Goal: Complete application form

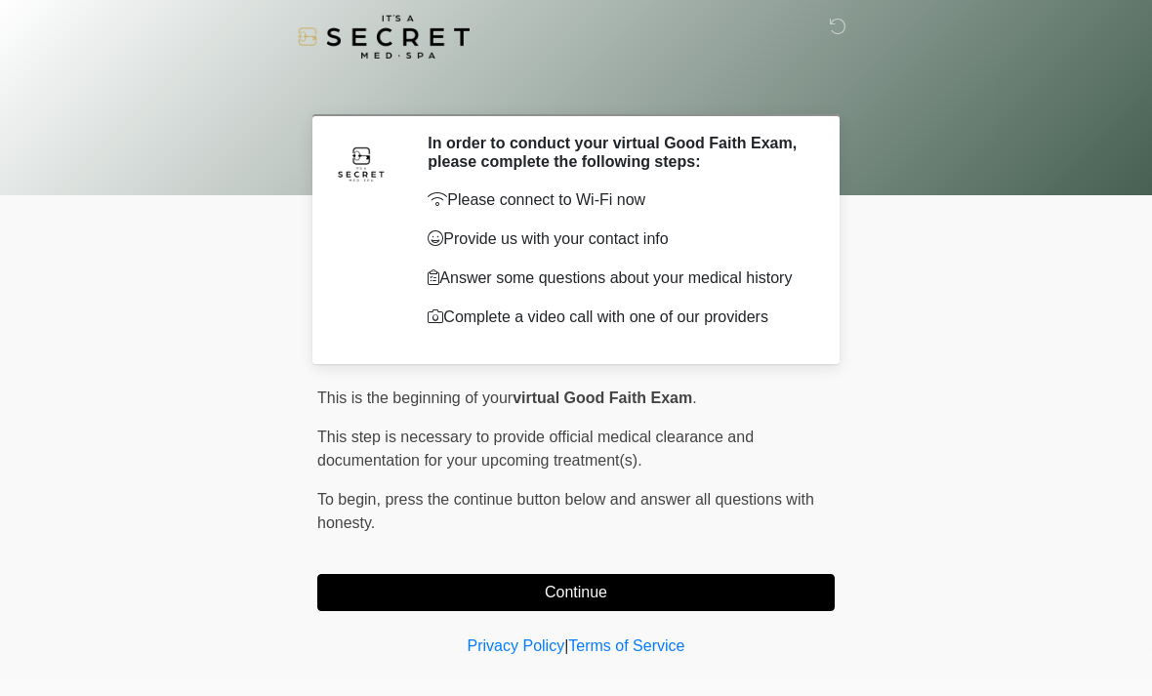
click at [538, 602] on button "Continue" at bounding box center [575, 592] width 517 height 37
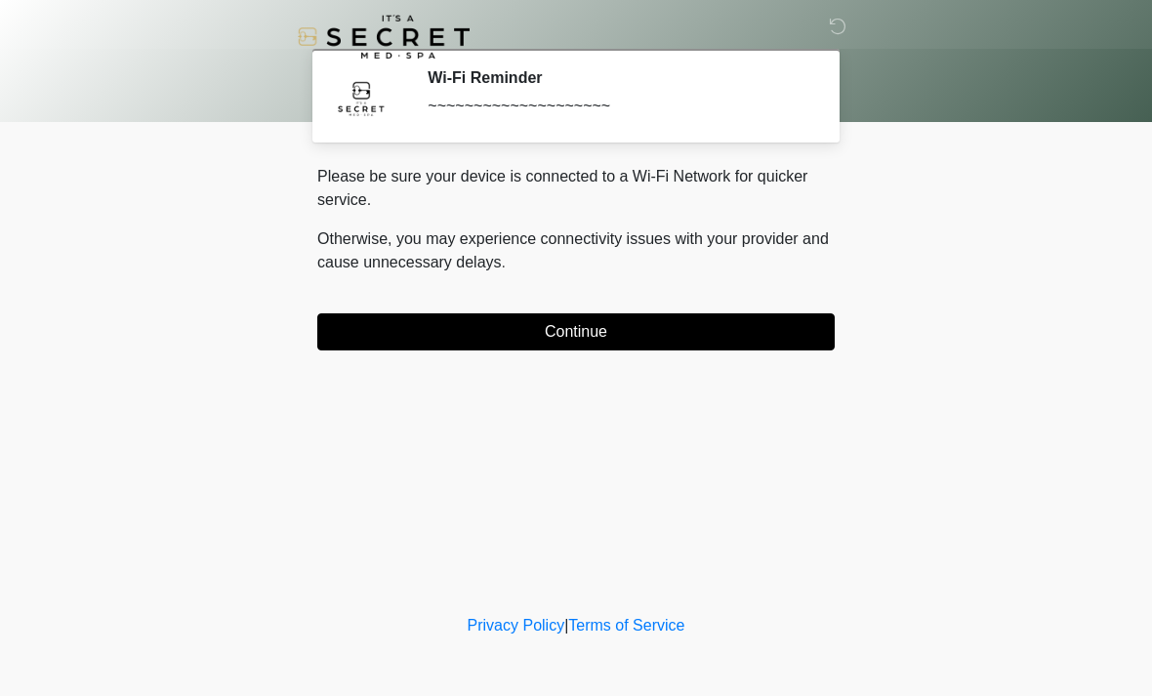
click at [509, 349] on button "Continue" at bounding box center [575, 331] width 517 height 37
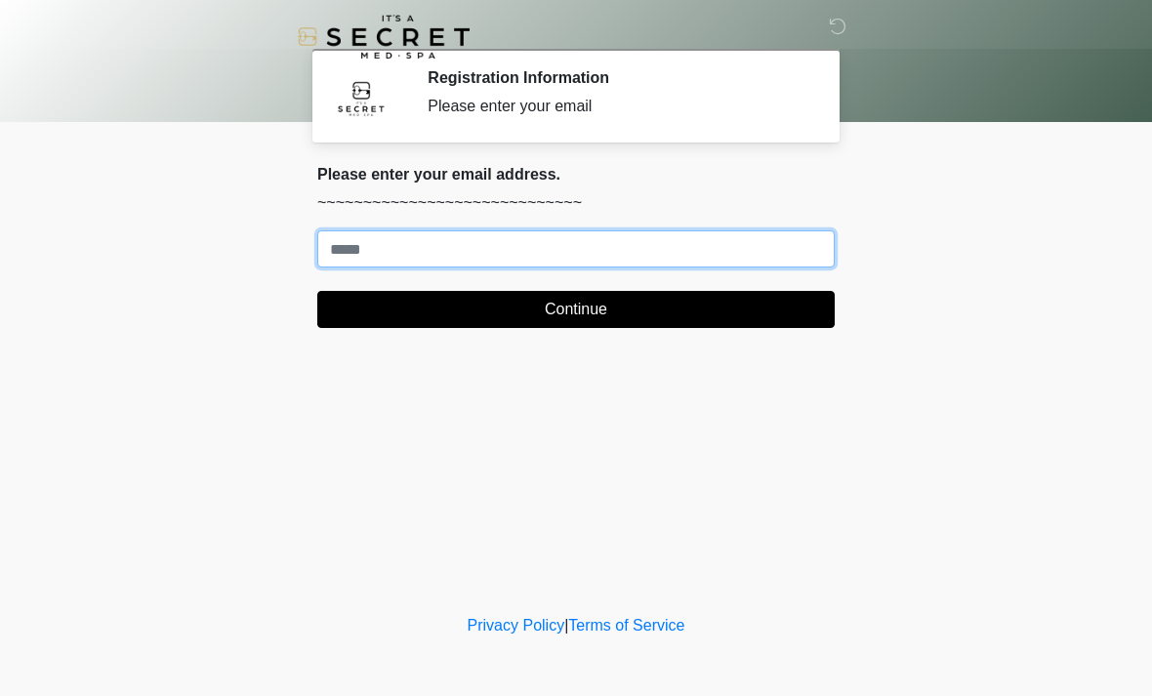
click at [363, 259] on input "Where should we email your treatment plan?" at bounding box center [575, 248] width 517 height 37
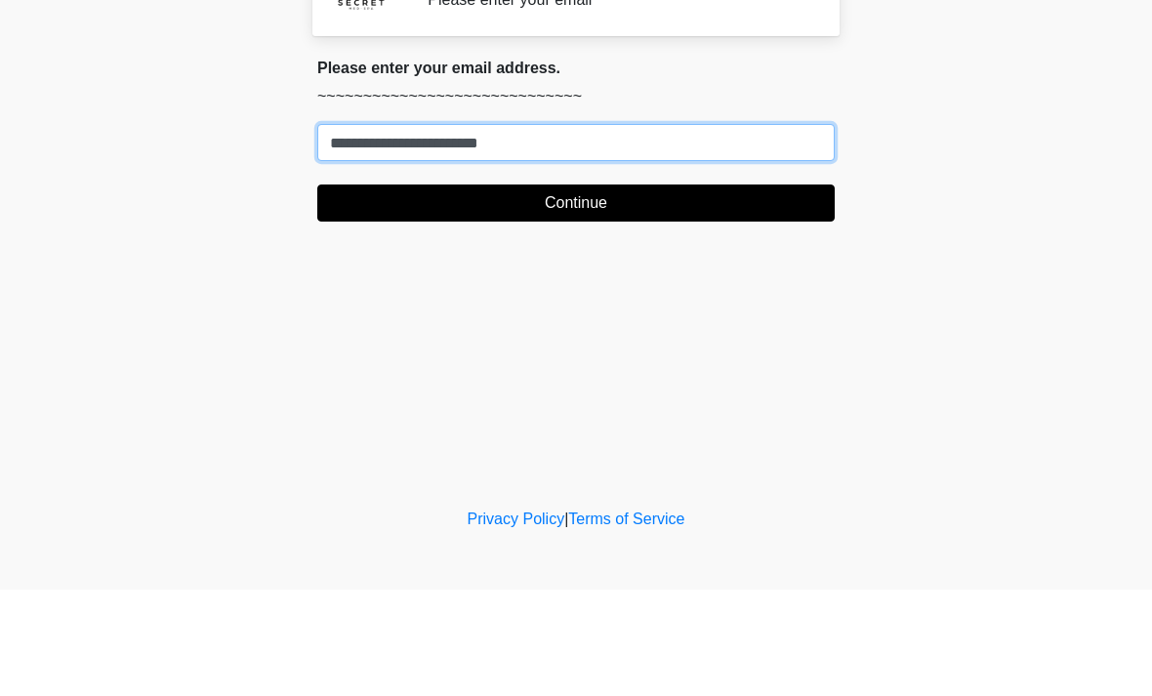
type input "**********"
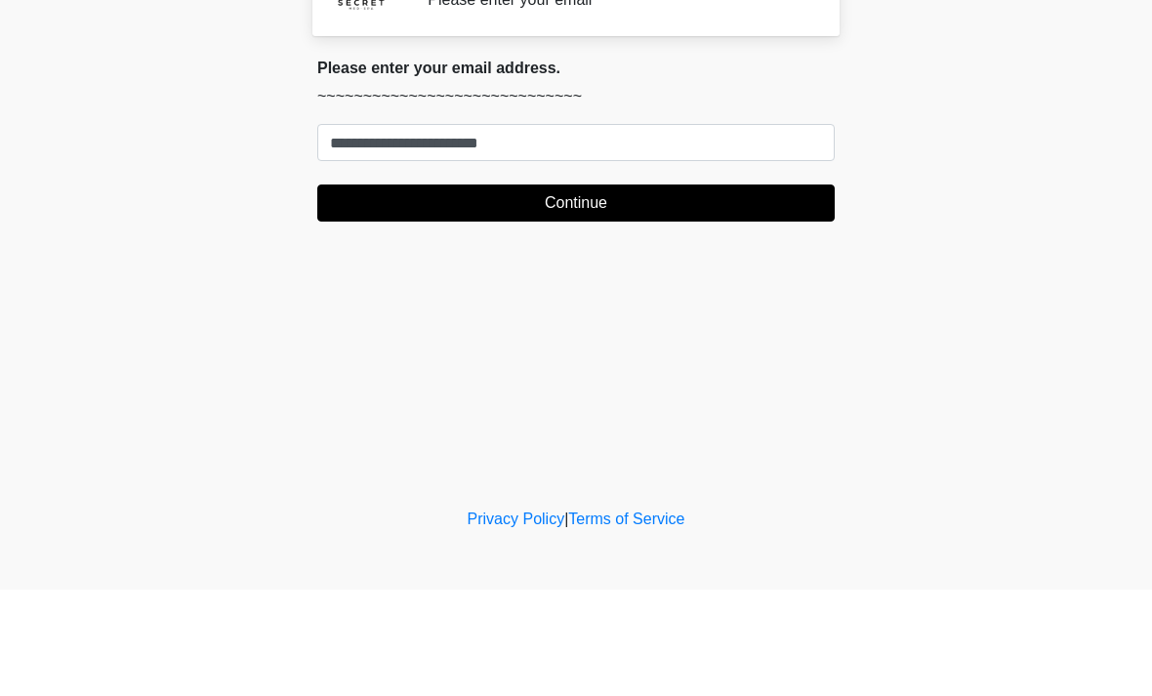
click at [557, 291] on button "Continue" at bounding box center [575, 309] width 517 height 37
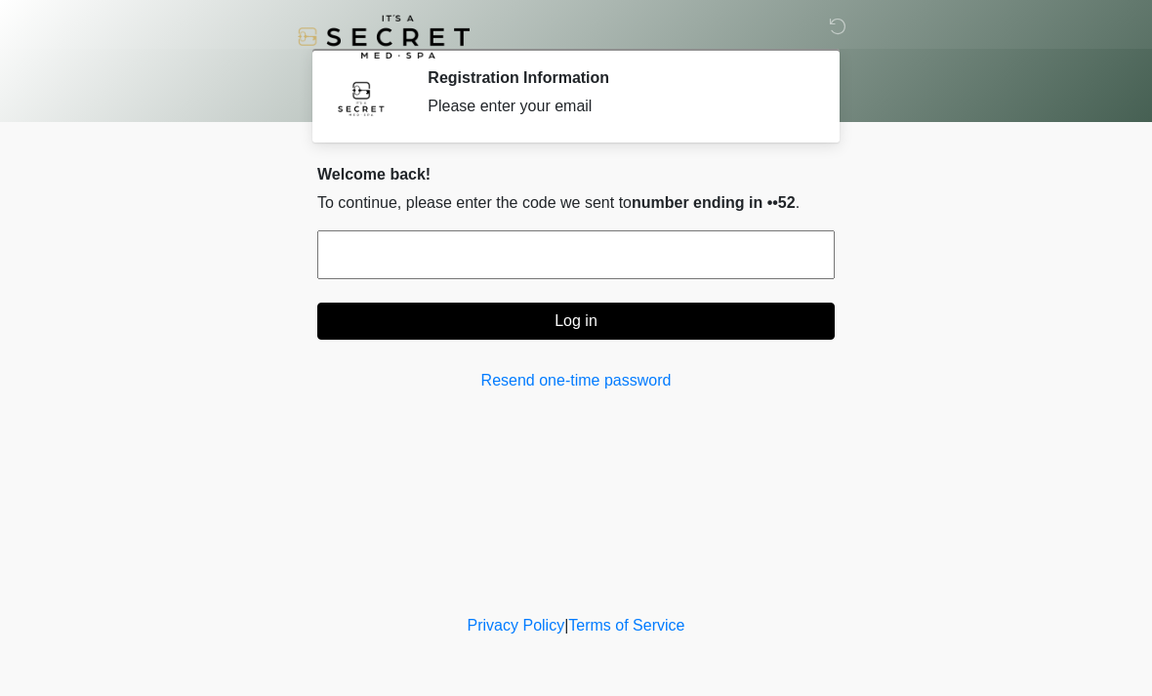
click at [536, 244] on input "text" at bounding box center [575, 254] width 517 height 49
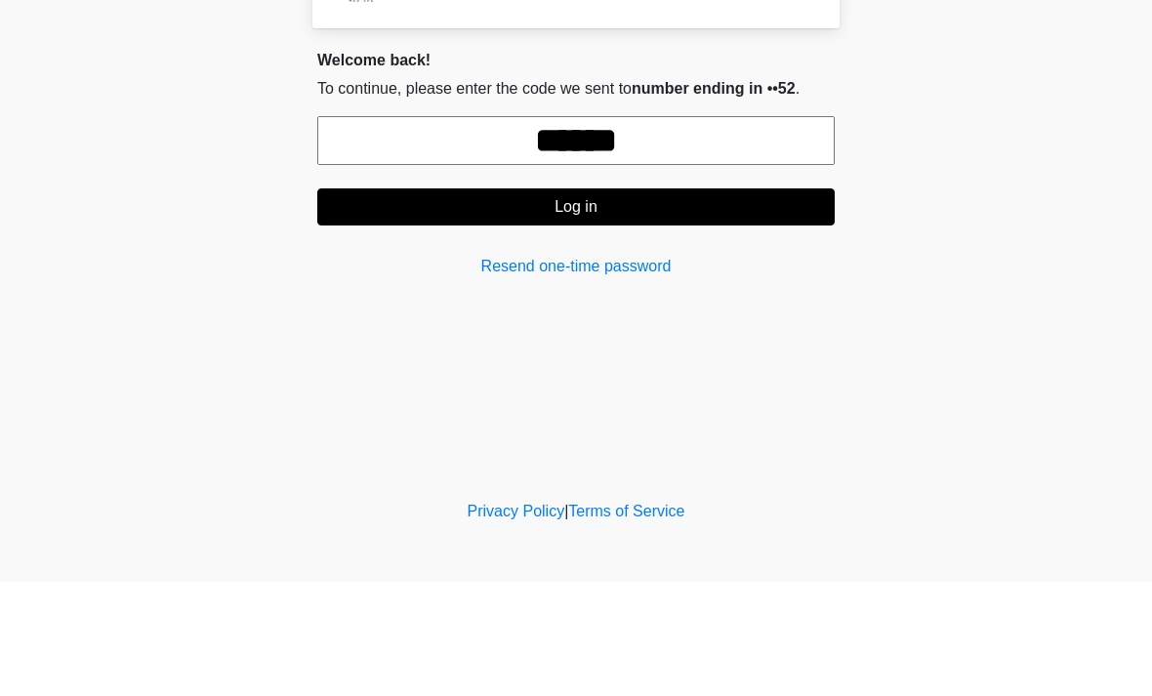
type input "******"
click at [656, 303] on button "Log in" at bounding box center [575, 321] width 517 height 37
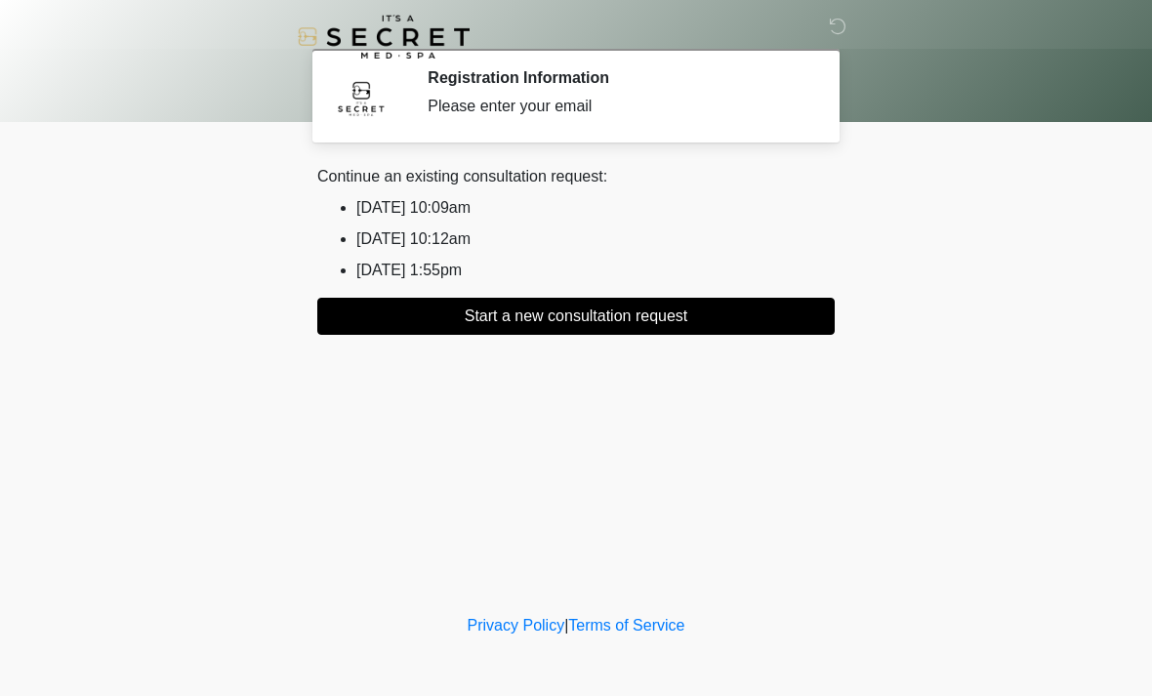
click at [586, 323] on button "Start a new consultation request" at bounding box center [575, 316] width 517 height 37
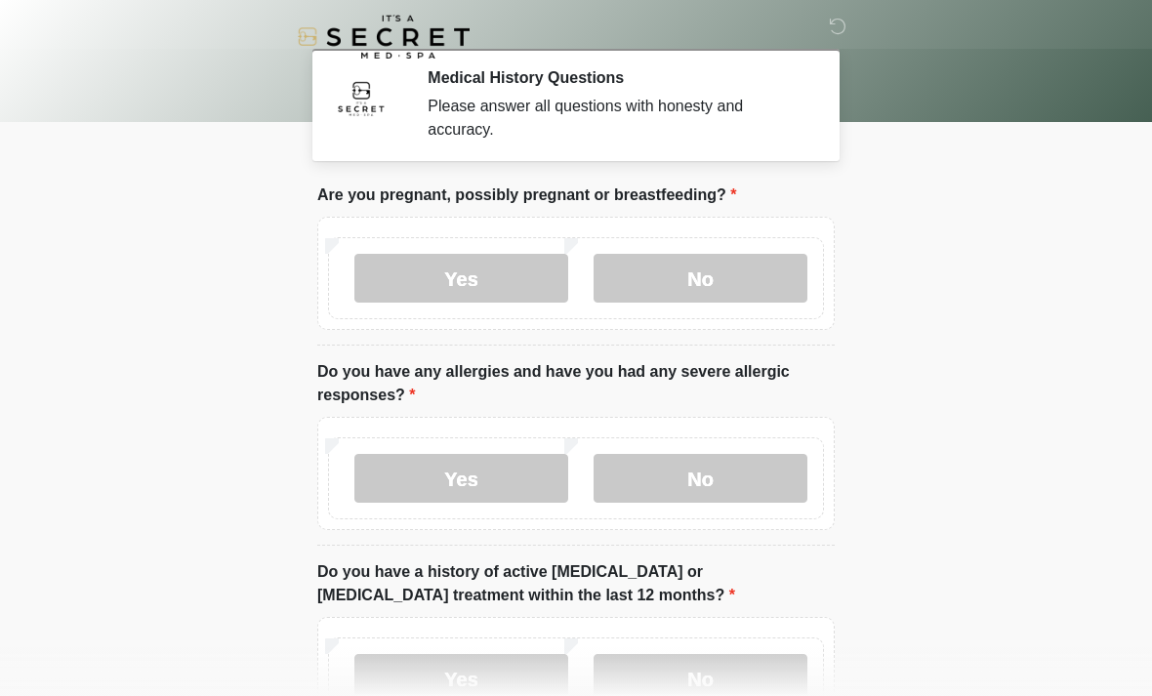
click at [699, 285] on label "No" at bounding box center [700, 278] width 214 height 49
click at [718, 494] on label "No" at bounding box center [700, 478] width 214 height 49
click at [468, 492] on label "Yes" at bounding box center [461, 478] width 214 height 49
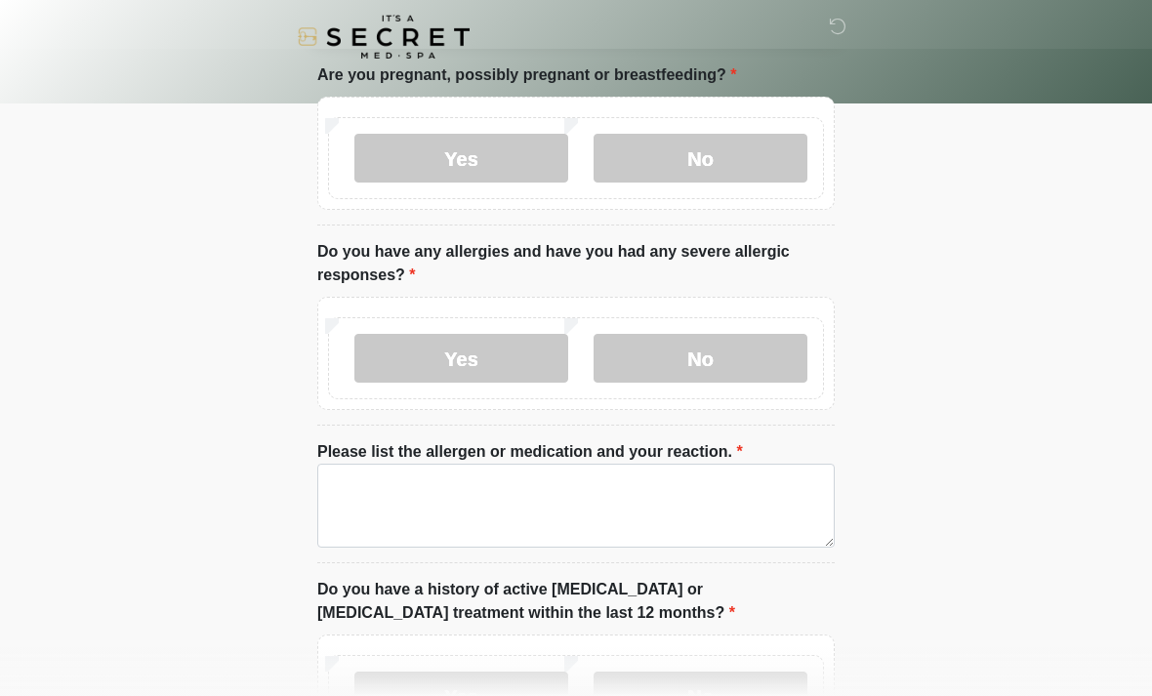
scroll to position [125, 0]
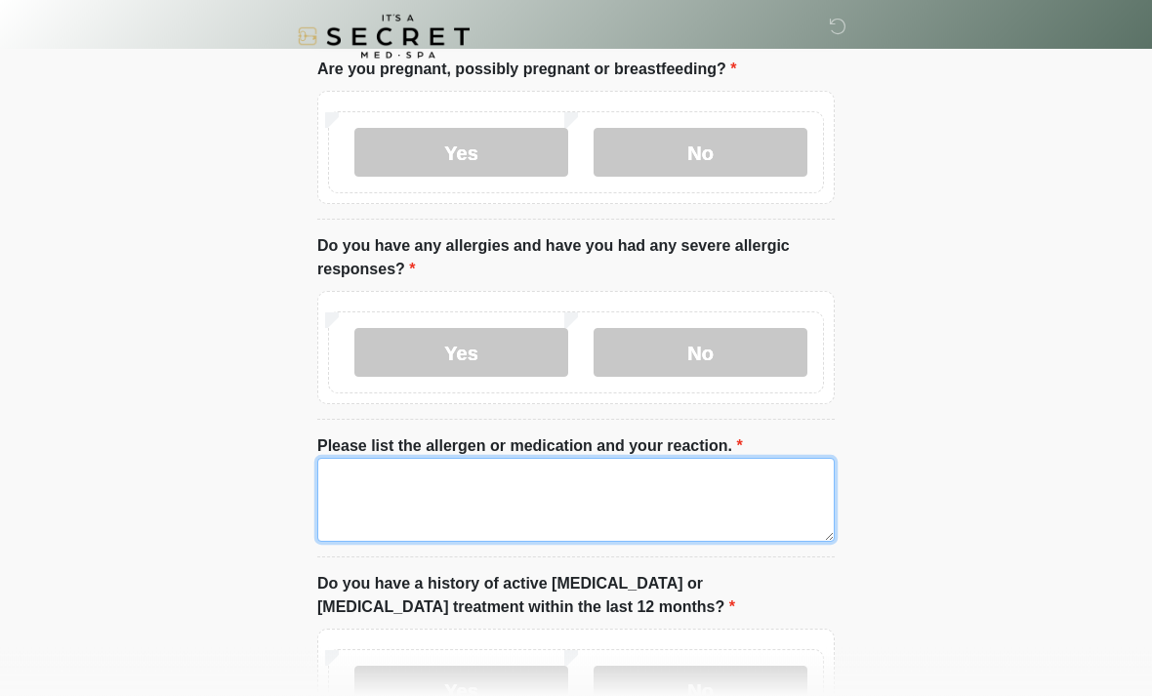
click at [475, 489] on textarea "Please list the allergen or medication and your reaction." at bounding box center [575, 501] width 517 height 84
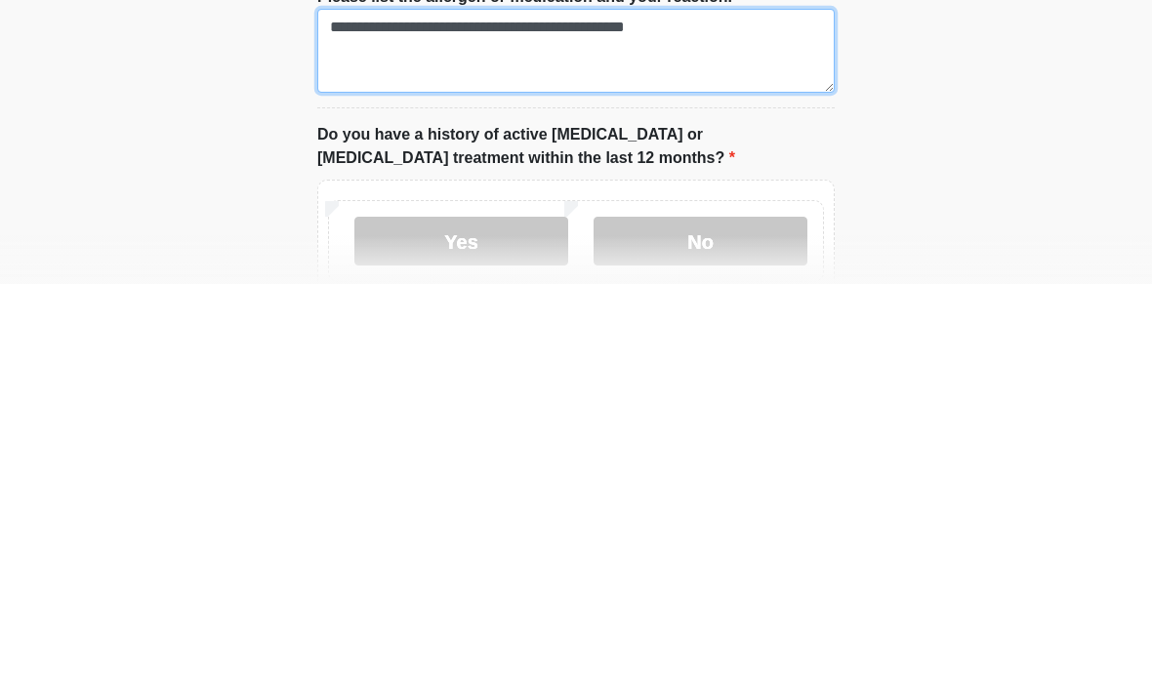
scroll to position [169, 0]
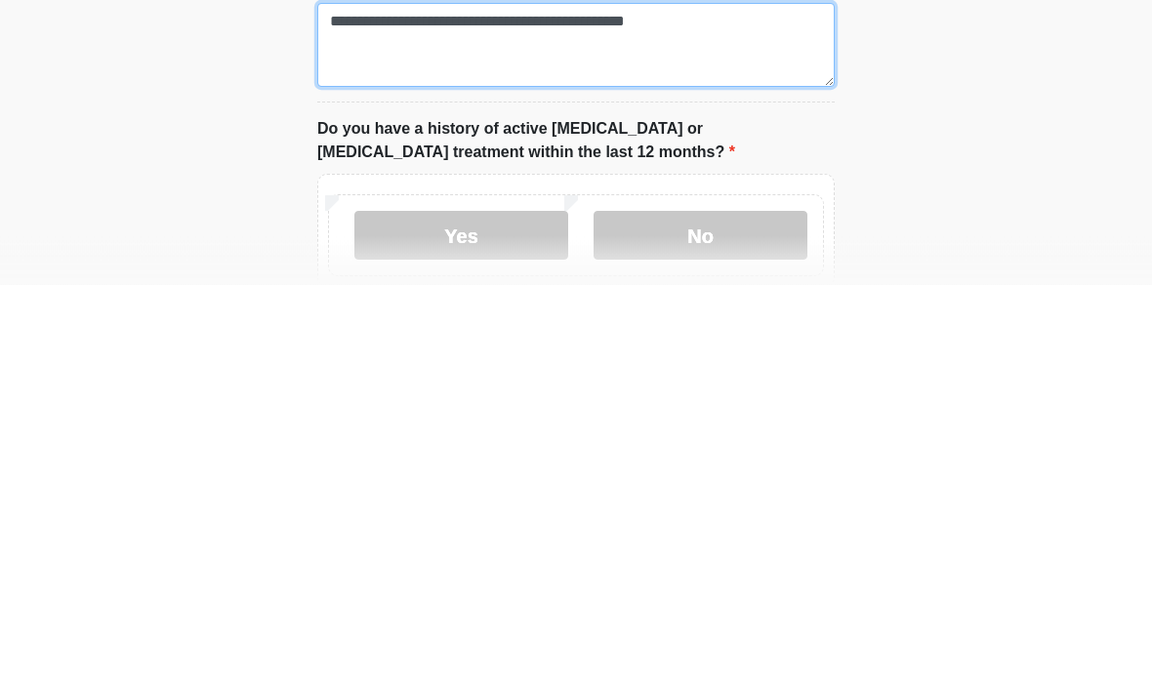
type textarea "**********"
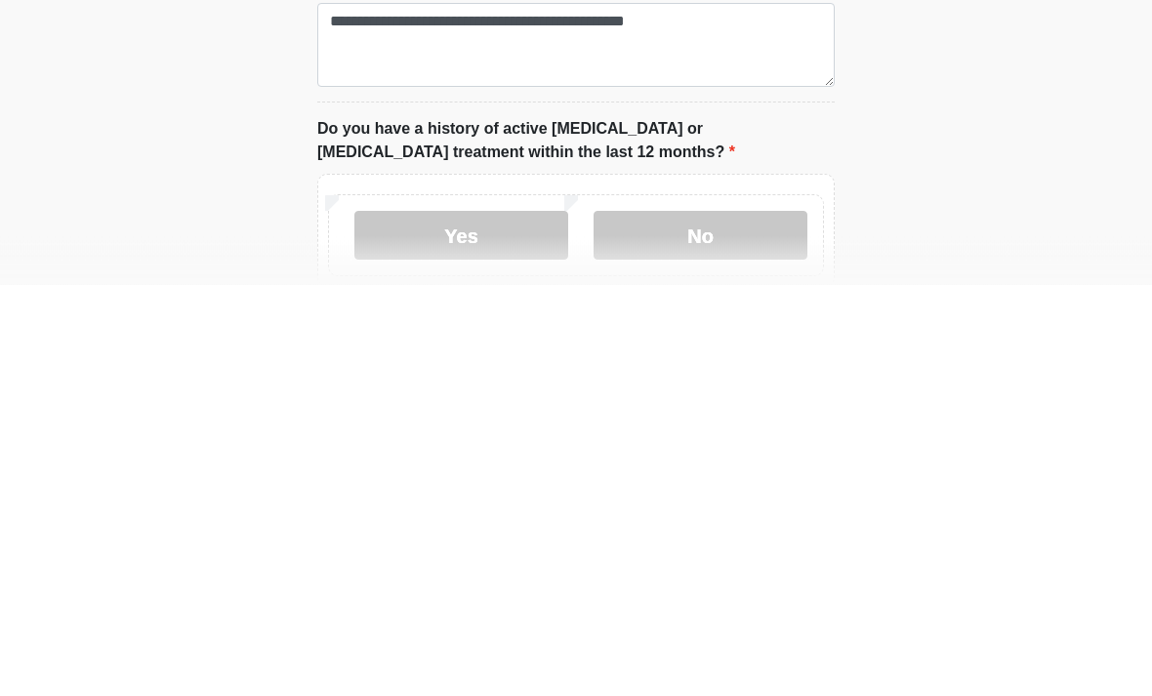
click at [752, 623] on label "No" at bounding box center [700, 647] width 214 height 49
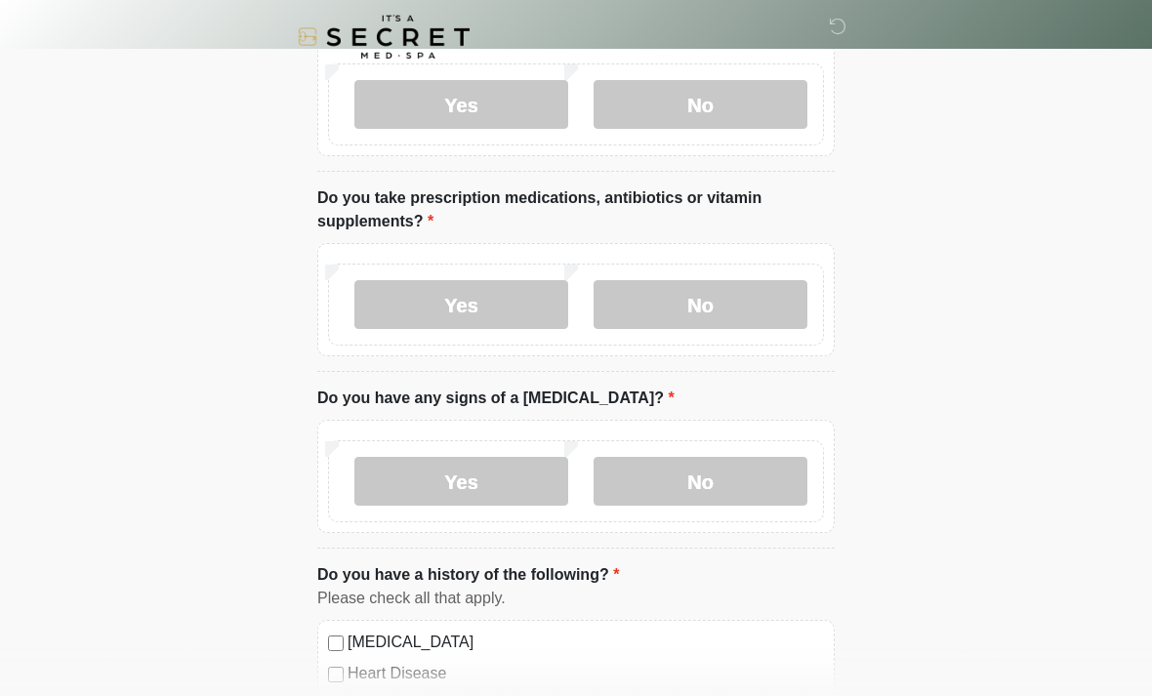
scroll to position [709, 0]
click at [728, 504] on label "No" at bounding box center [700, 484] width 214 height 49
click at [475, 299] on label "Yes" at bounding box center [461, 306] width 214 height 49
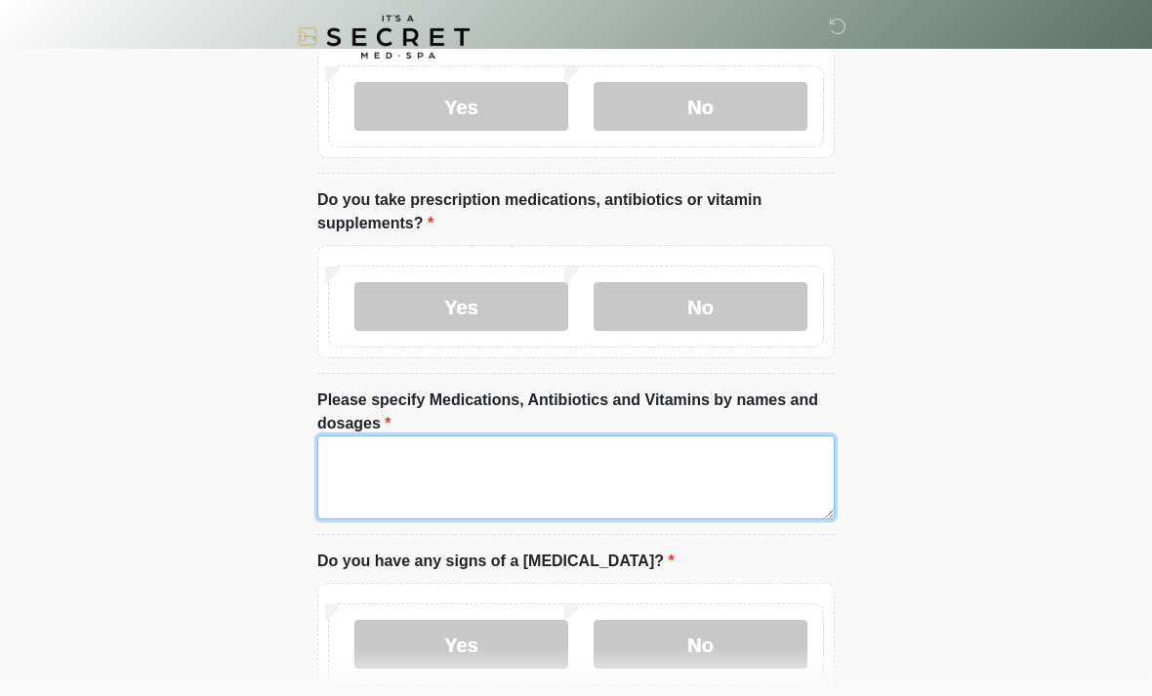
click at [447, 471] on textarea "Please specify Medications, Antibiotics and Vitamins by names and dosages" at bounding box center [575, 477] width 517 height 84
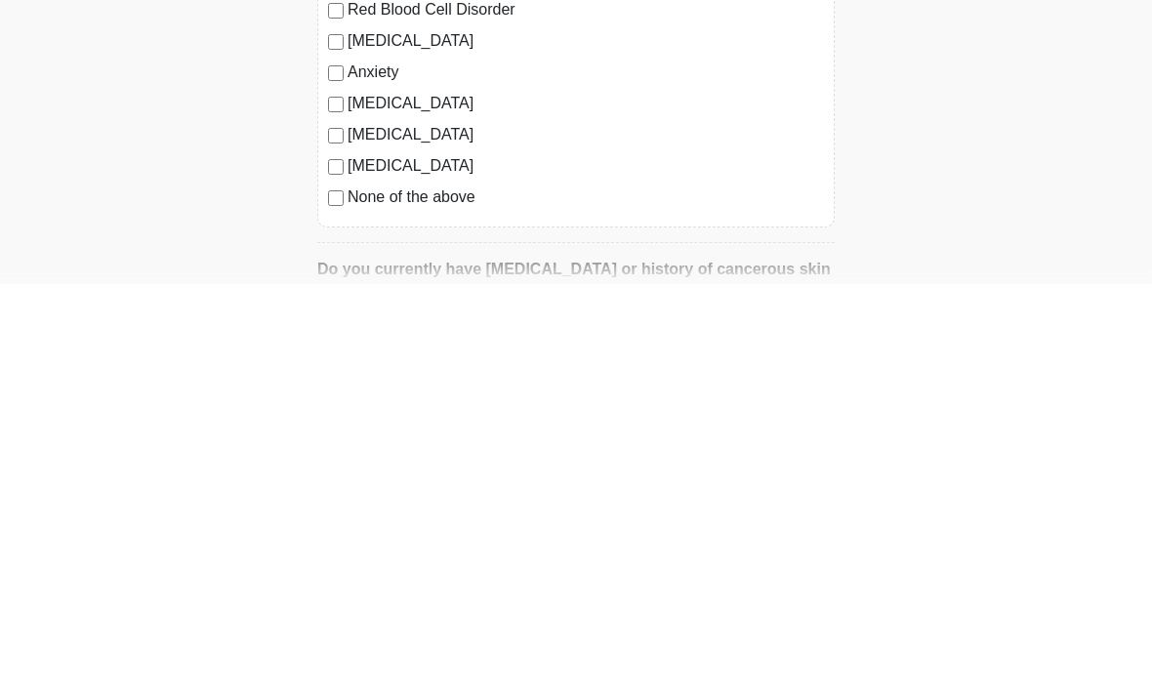
type textarea "**********"
click at [348, 597] on label "None of the above" at bounding box center [586, 608] width 476 height 23
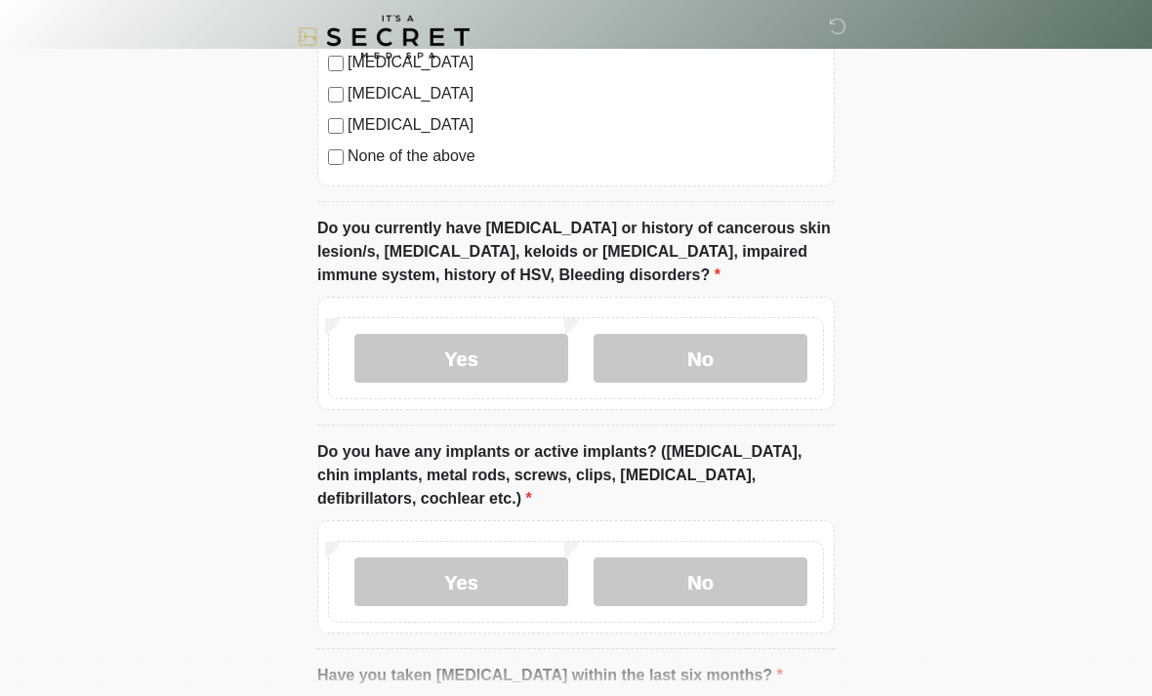
scroll to position [1755, 0]
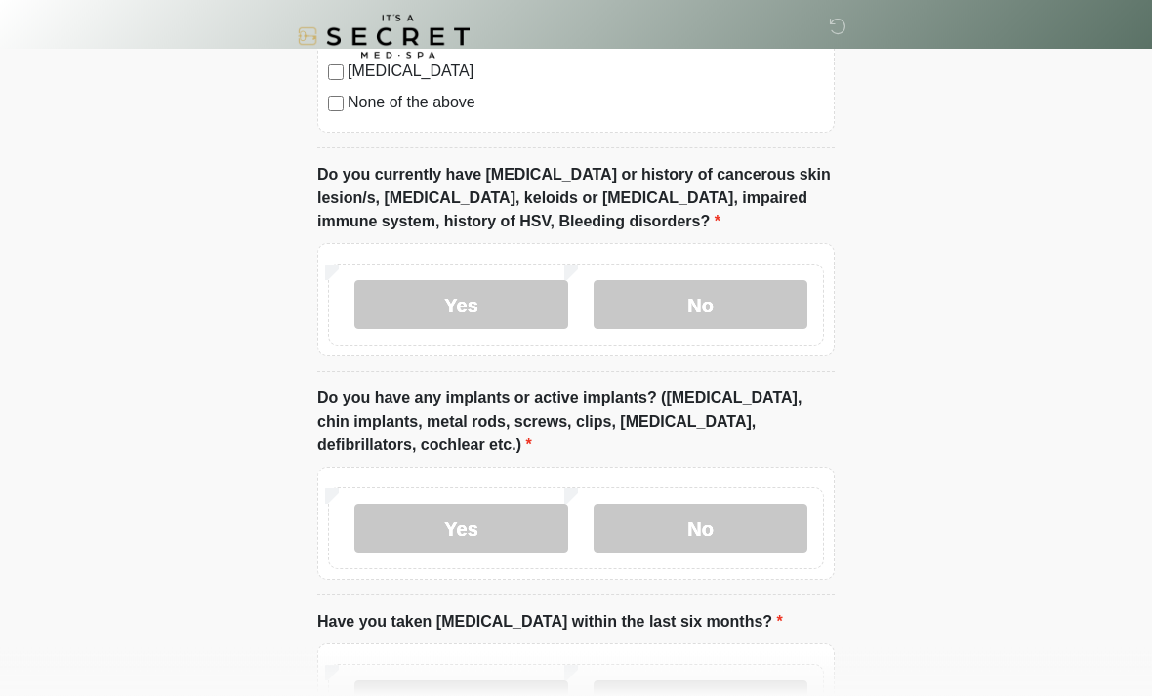
click at [738, 320] on label "No" at bounding box center [700, 305] width 214 height 49
click at [743, 529] on label "No" at bounding box center [700, 528] width 214 height 49
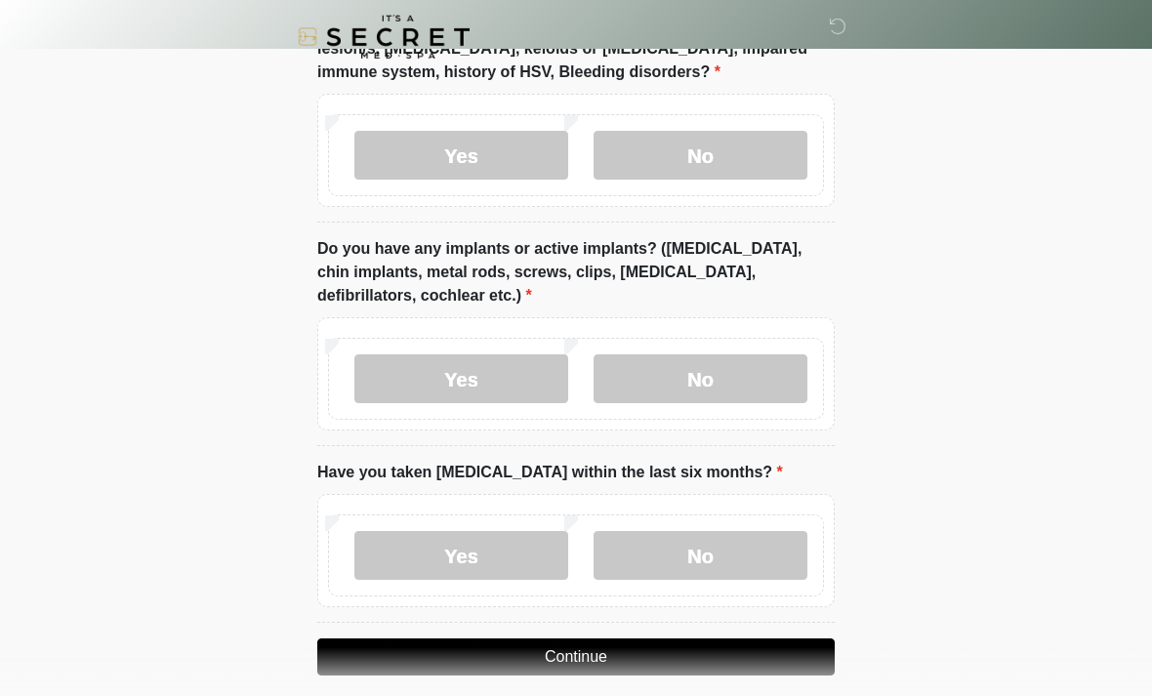
scroll to position [1923, 0]
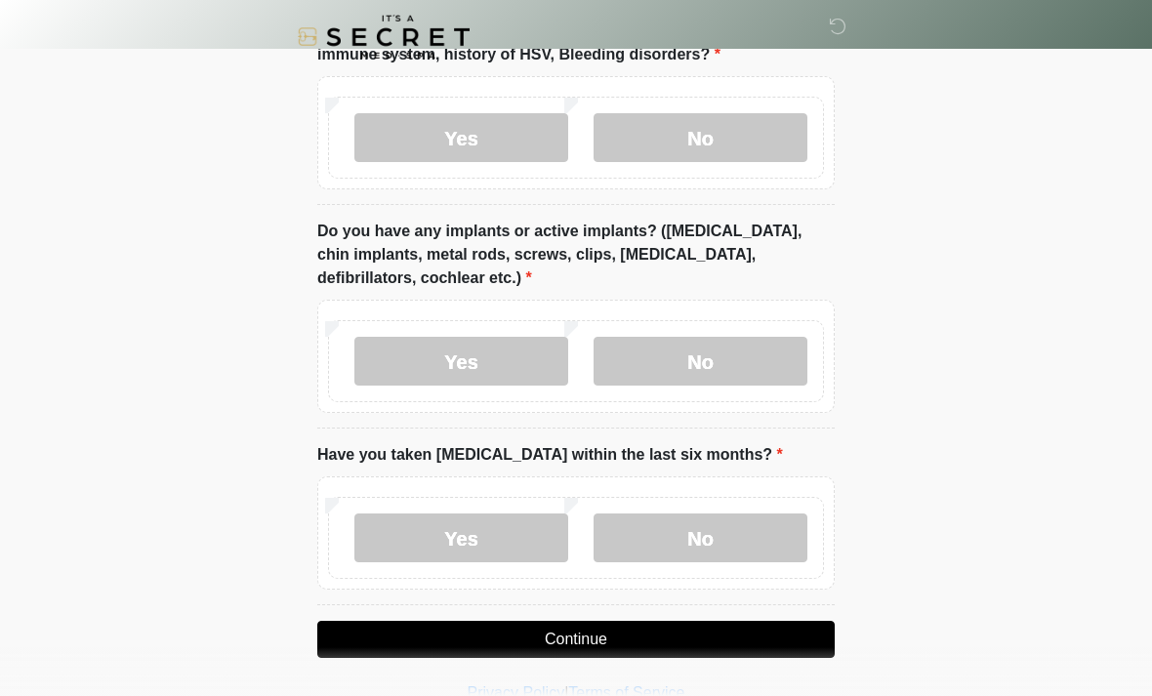
click at [714, 535] on label "No" at bounding box center [700, 537] width 214 height 49
click at [582, 644] on button "Continue" at bounding box center [575, 639] width 517 height 37
click at [470, 623] on button "Continue" at bounding box center [575, 639] width 517 height 37
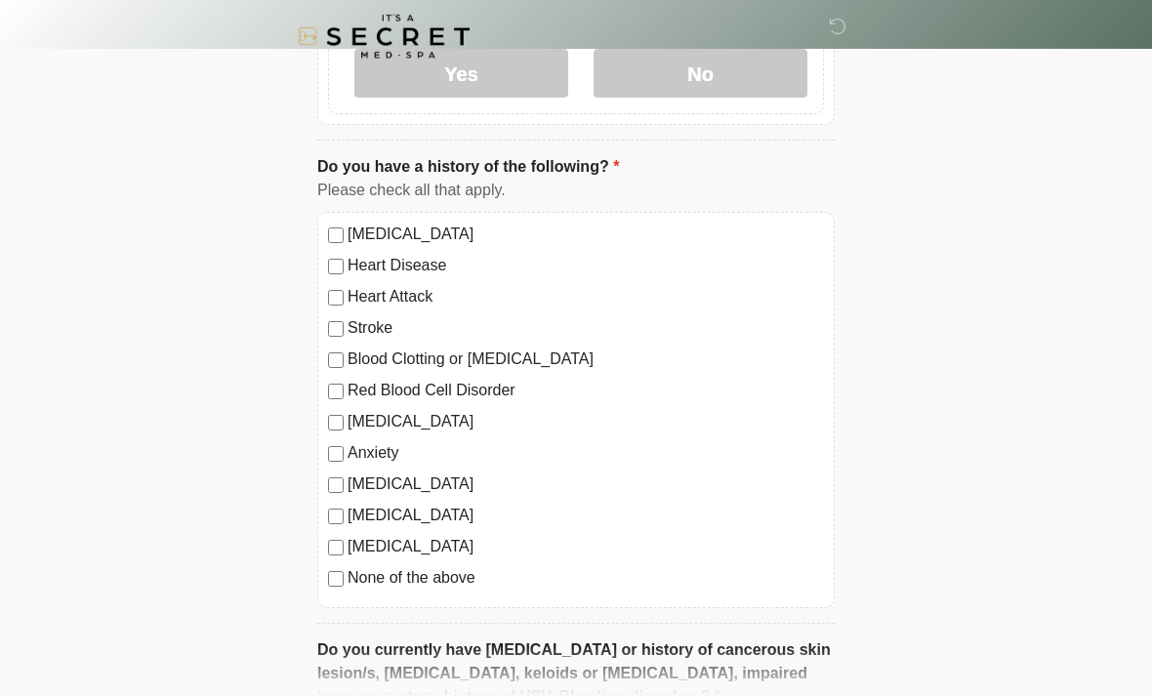
scroll to position [1462, 0]
